Goal: Information Seeking & Learning: Learn about a topic

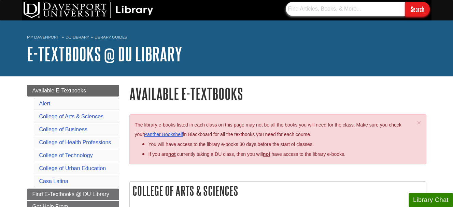
click at [379, 11] on input "text" at bounding box center [344, 9] width 119 height 14
click at [409, 11] on input "Search" at bounding box center [417, 9] width 25 height 15
drag, startPoint x: 341, startPoint y: 8, endPoint x: 282, endPoint y: 9, distance: 58.7
click at [282, 9] on section "history of counseling Search" at bounding box center [355, 9] width 152 height 15
type input "counseling education"
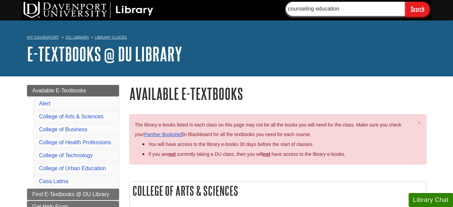
click at [405, 2] on input "Search" at bounding box center [417, 9] width 25 height 15
